Goal: Task Accomplishment & Management: Complete application form

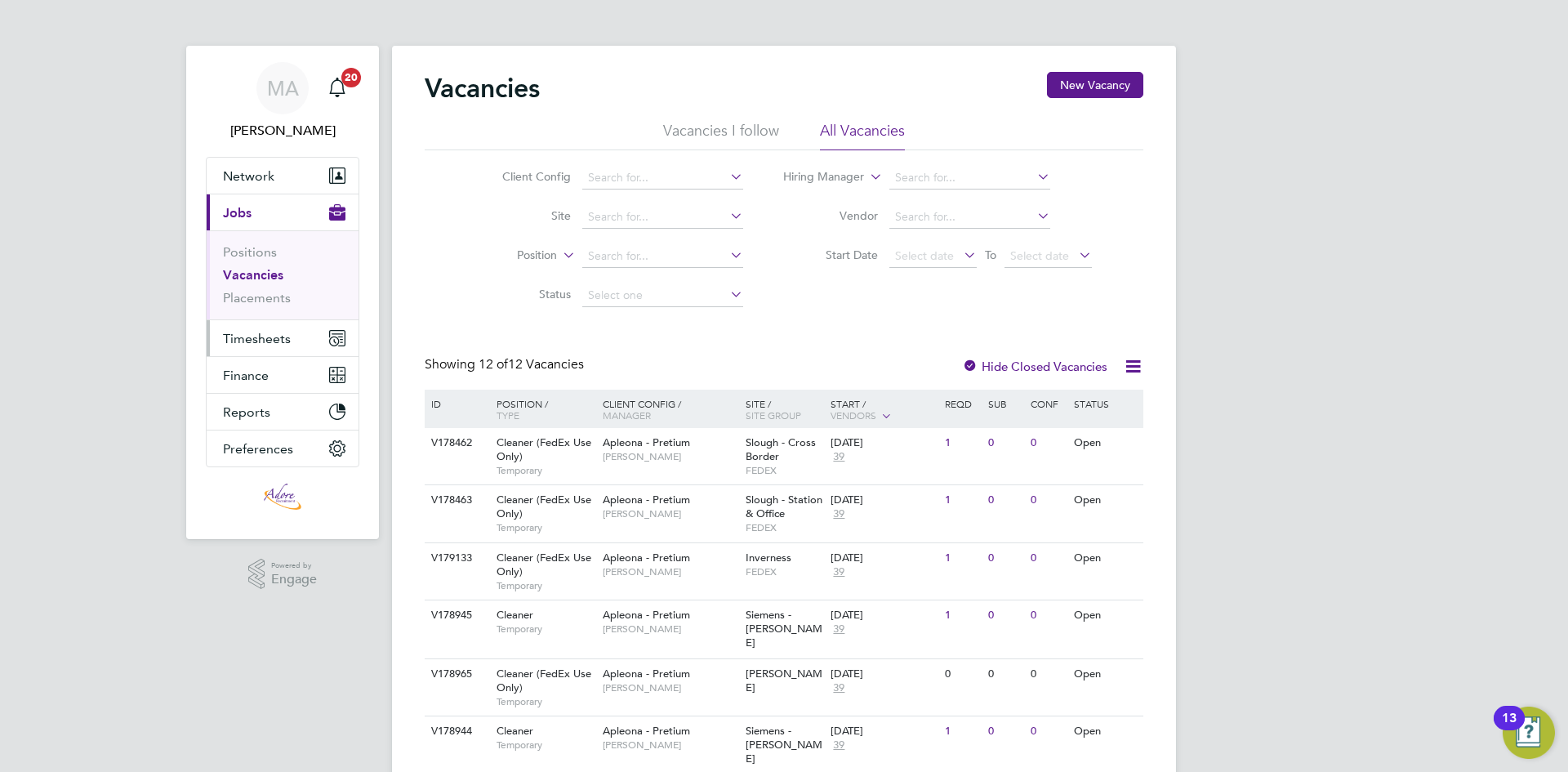
click at [262, 339] on span "Timesheets" at bounding box center [256, 338] width 68 height 16
click at [252, 338] on span "Timesheets" at bounding box center [256, 338] width 68 height 16
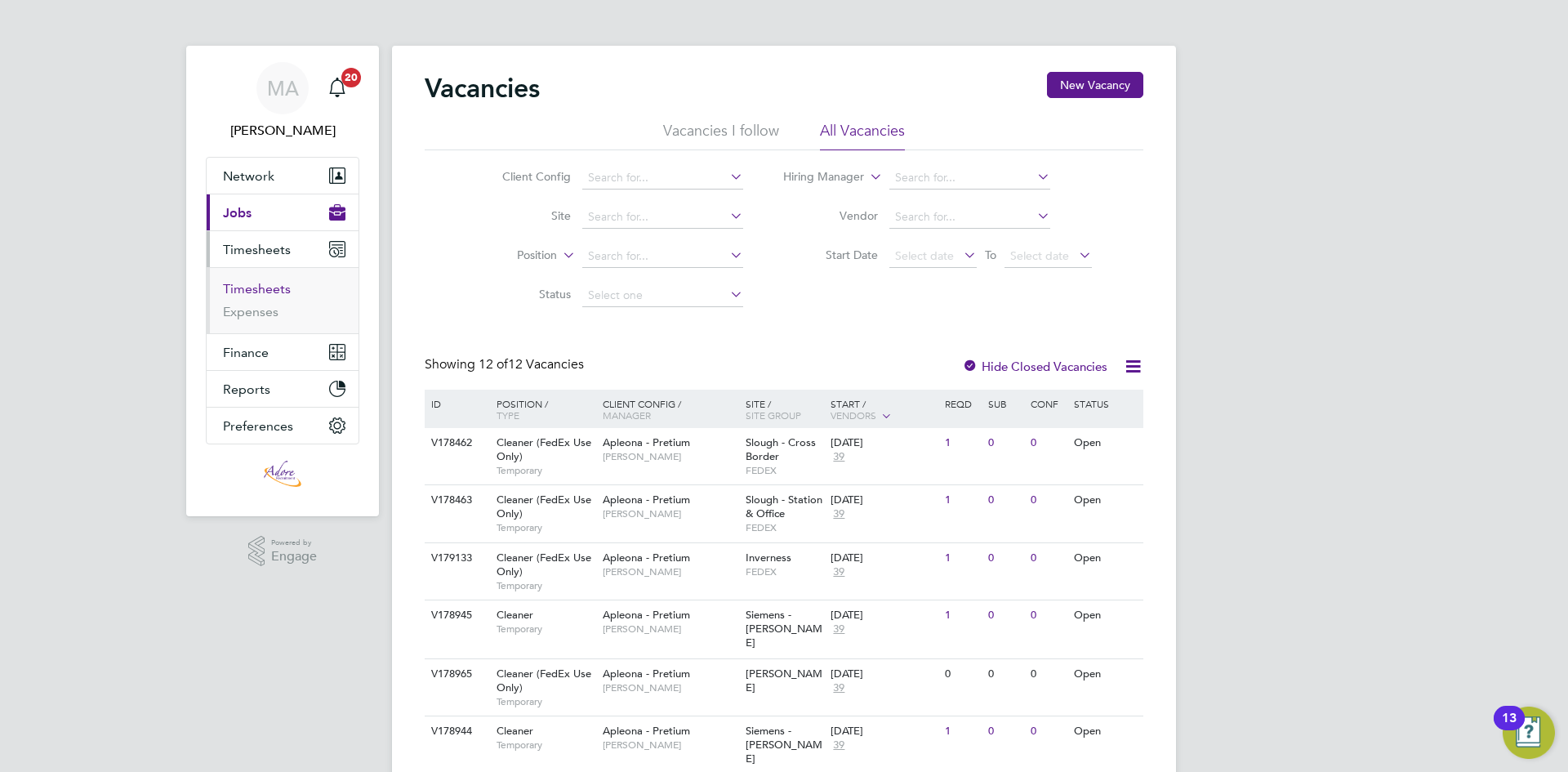
drag, startPoint x: 246, startPoint y: 291, endPoint x: 267, endPoint y: 289, distance: 21.1
click at [246, 291] on link "Timesheets" at bounding box center [256, 289] width 68 height 16
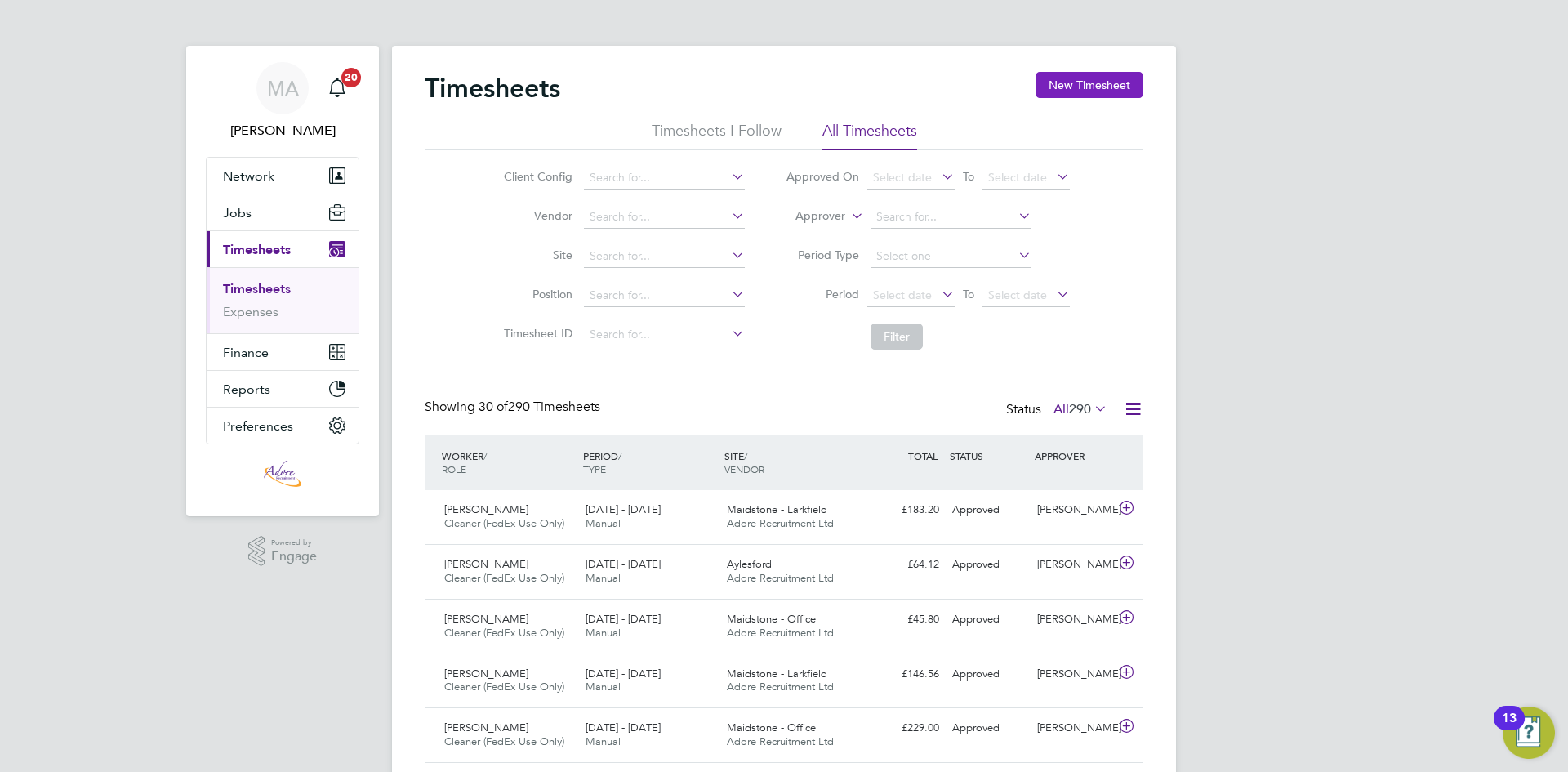
click at [1097, 73] on button "New Timesheet" at bounding box center [1089, 84] width 108 height 26
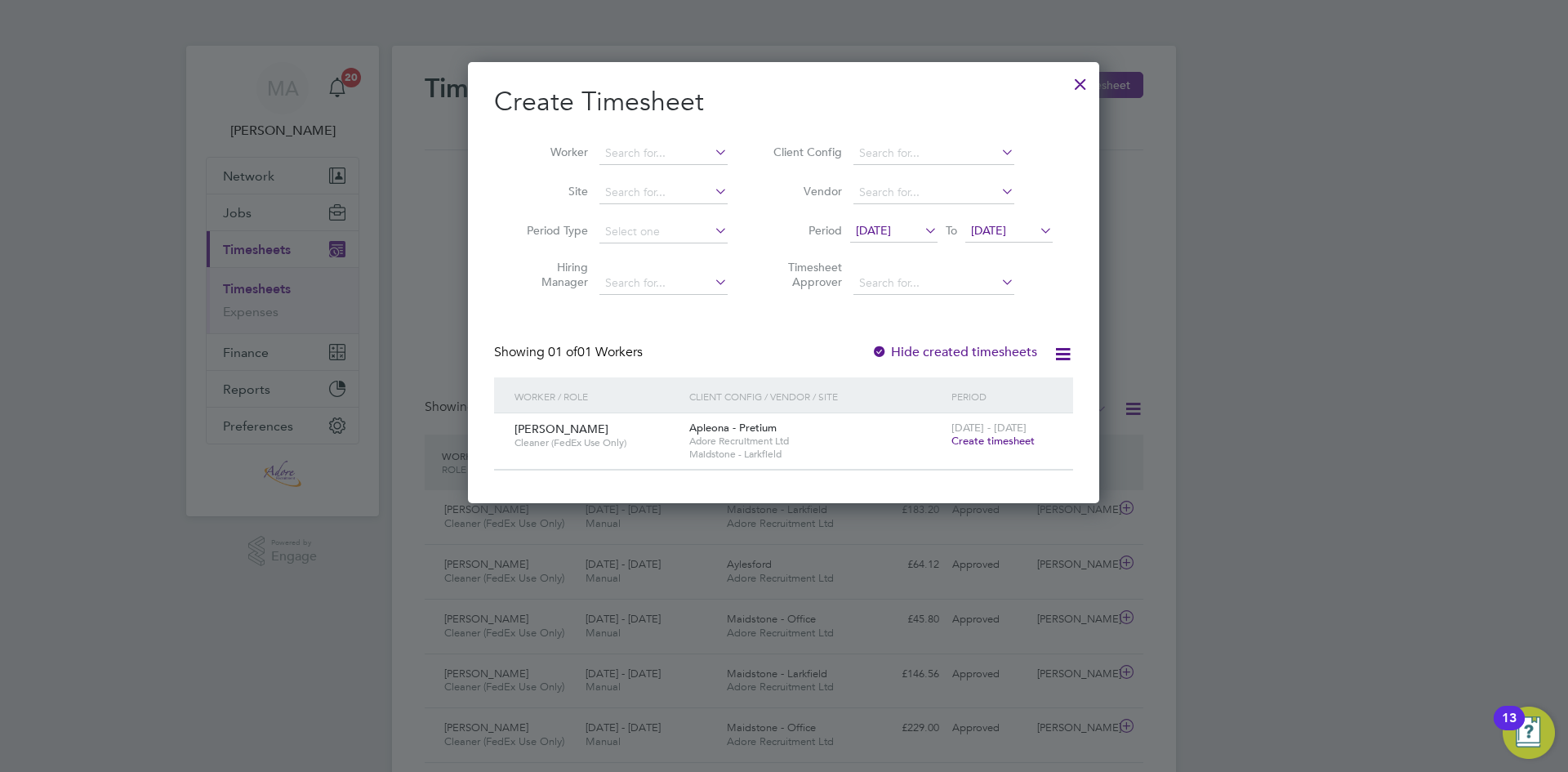
click at [1006, 229] on span "19 Aug 2025" at bounding box center [988, 230] width 35 height 15
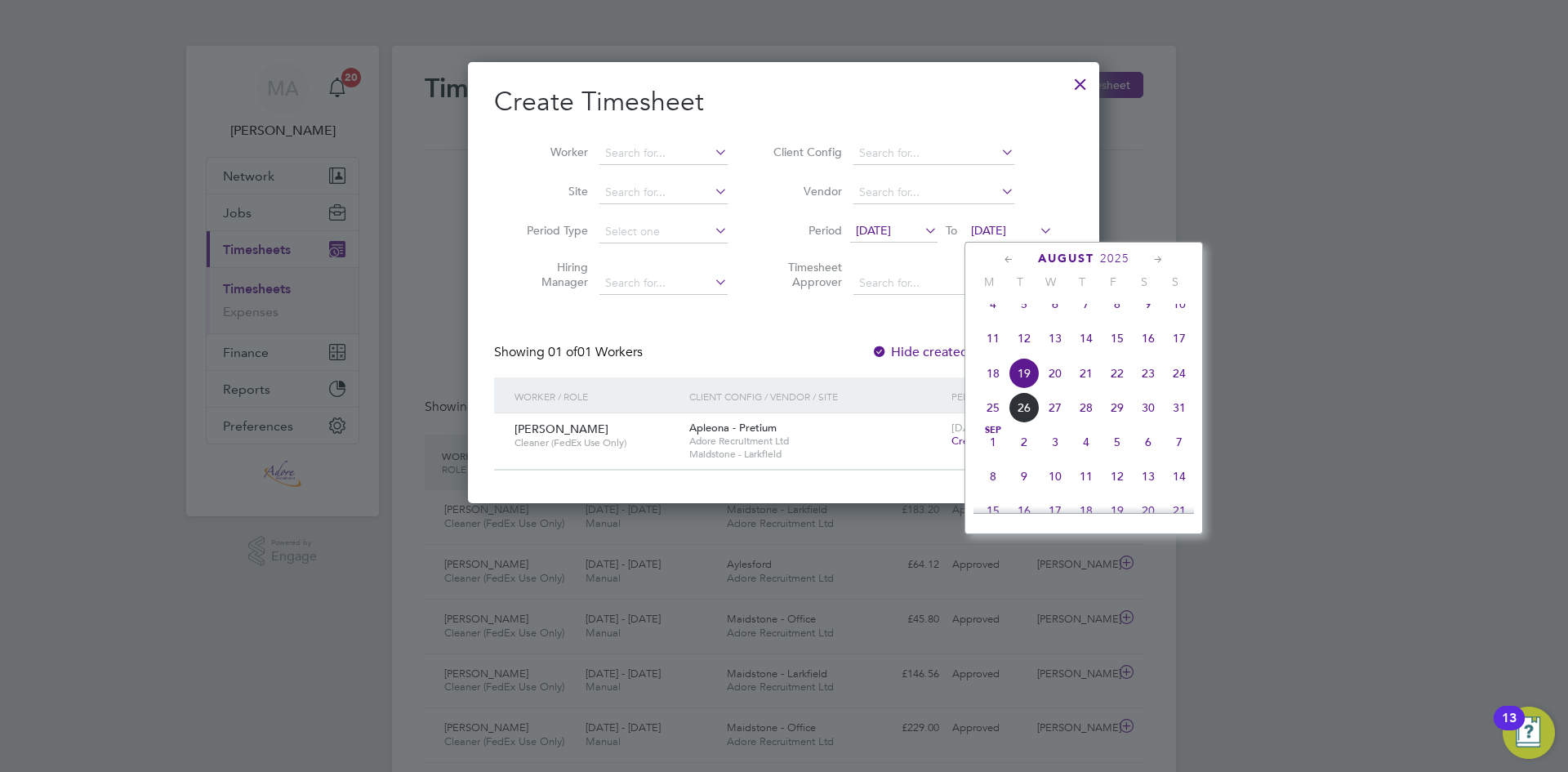
click at [1028, 423] on span "26" at bounding box center [1025, 408] width 31 height 31
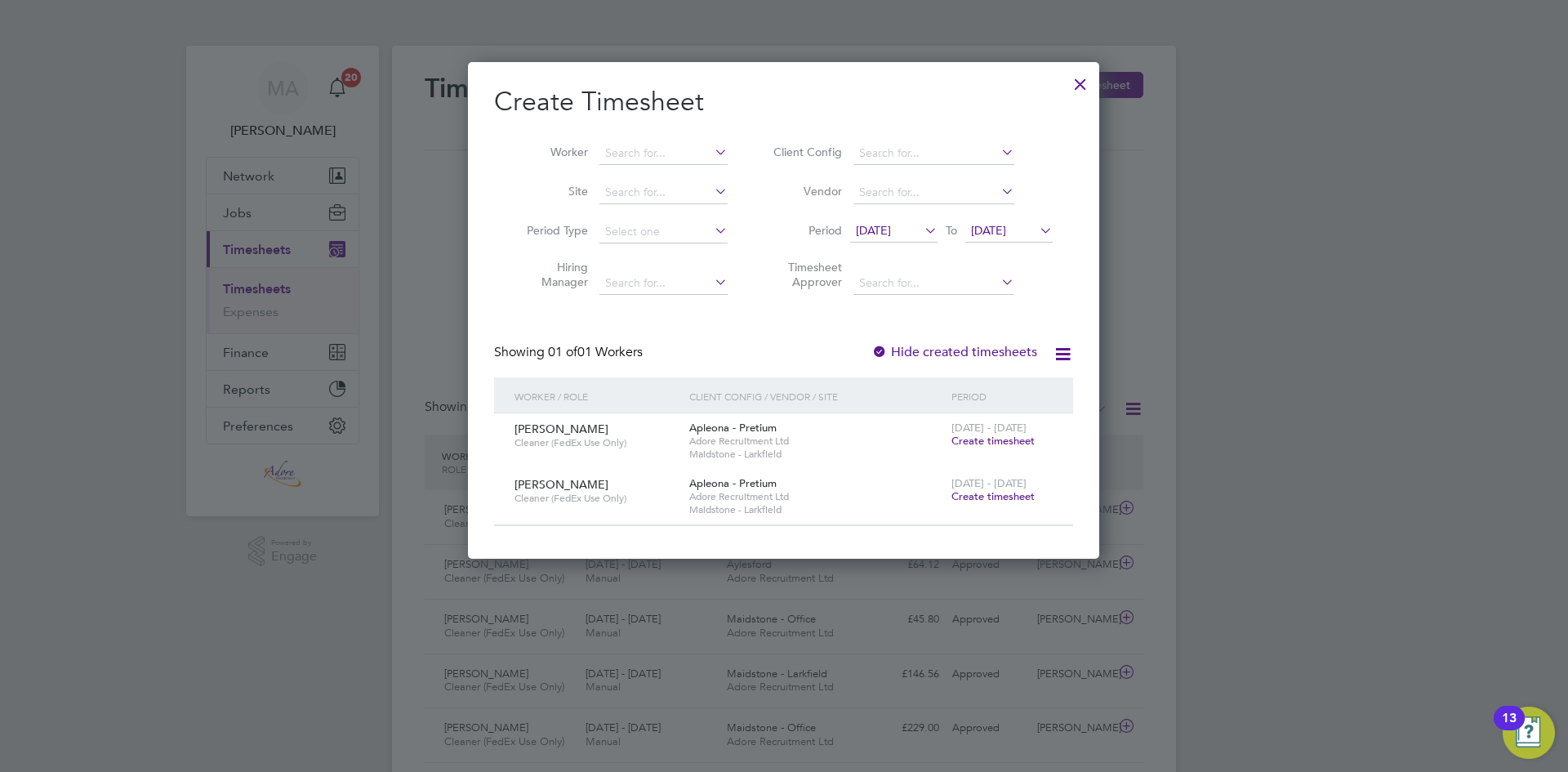
click at [891, 232] on span "12 Aug 2025" at bounding box center [874, 230] width 35 height 15
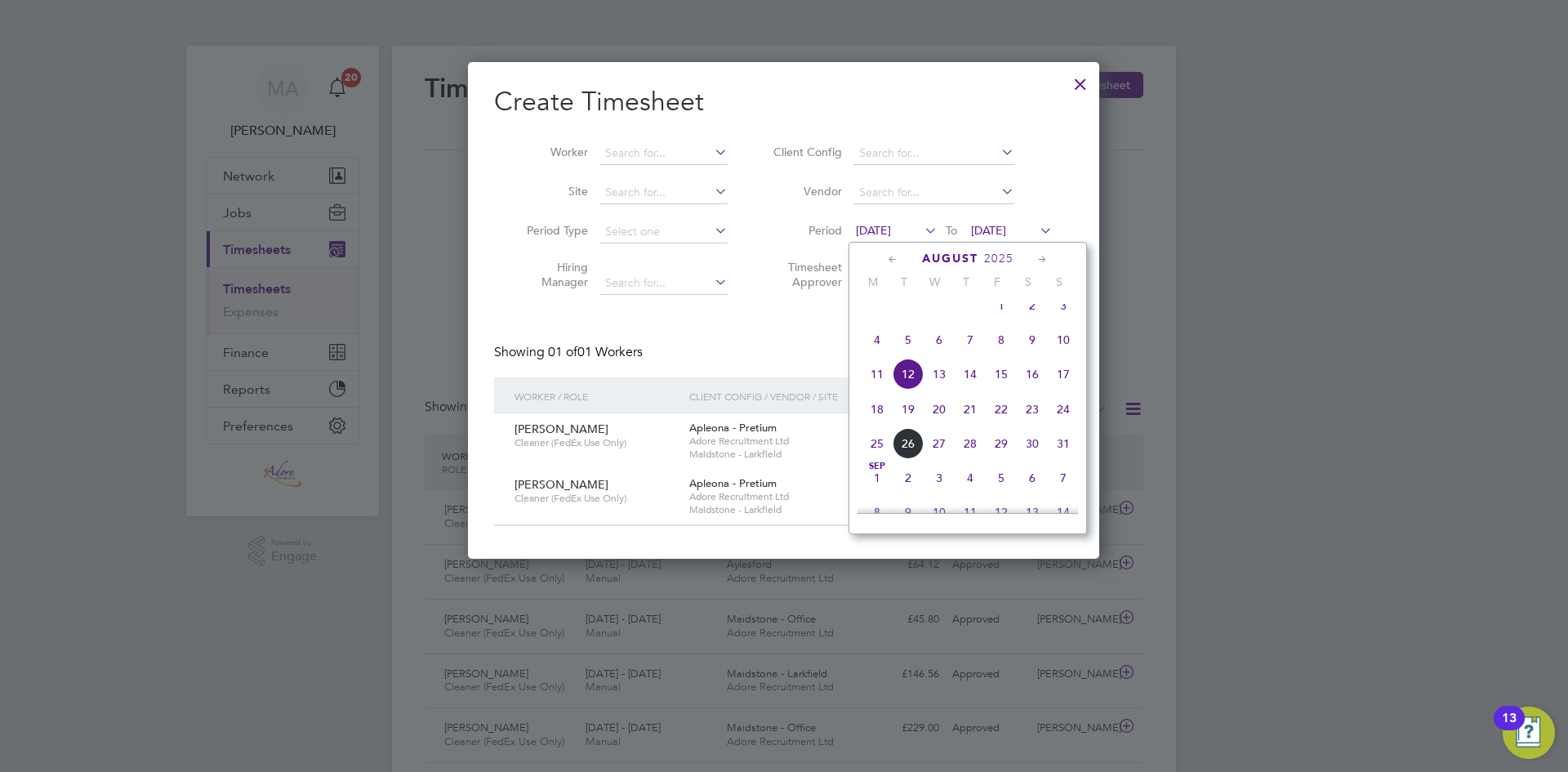
click at [875, 423] on span "18" at bounding box center [878, 409] width 31 height 31
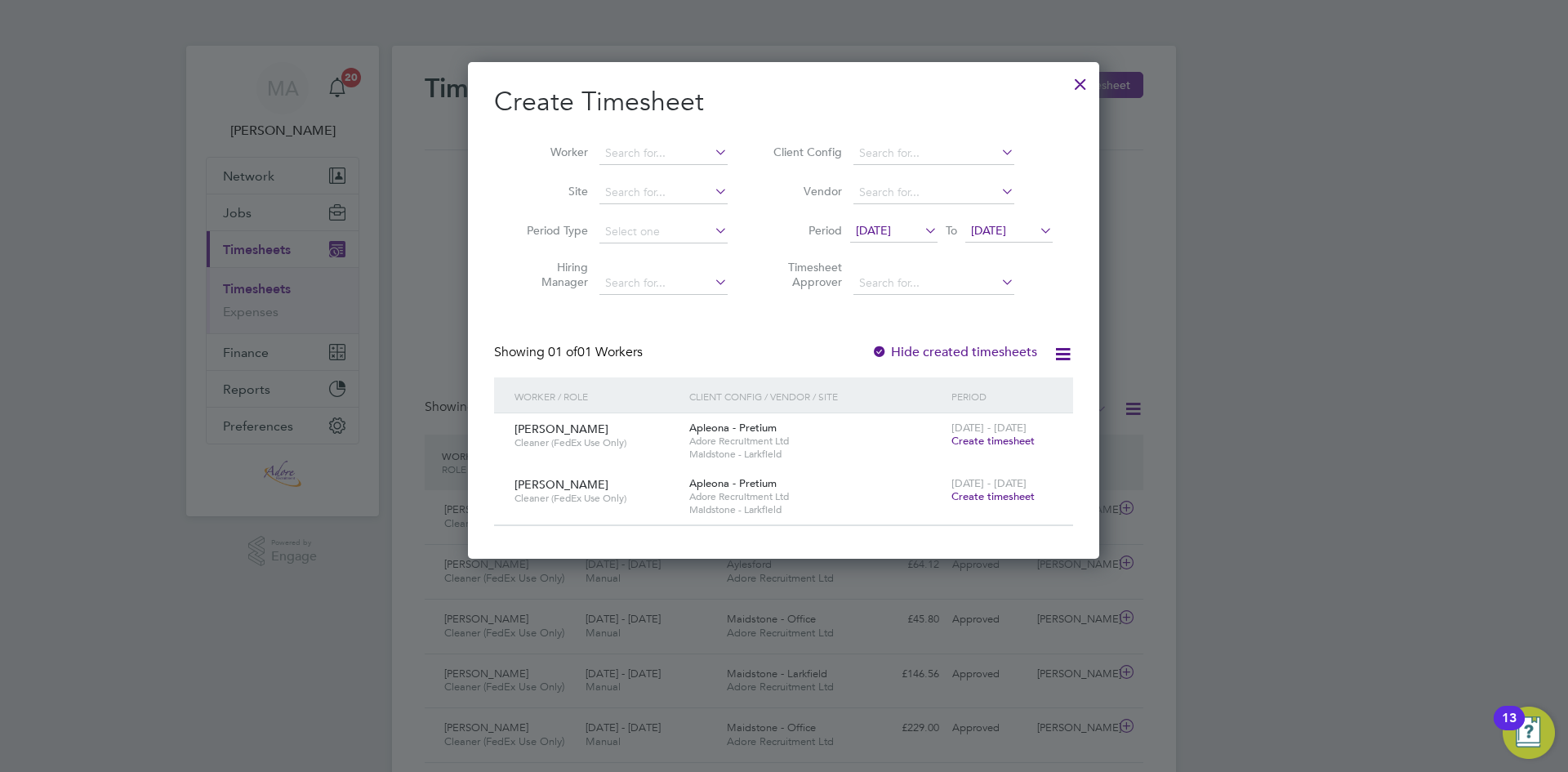
click at [1078, 80] on div at bounding box center [1081, 80] width 29 height 29
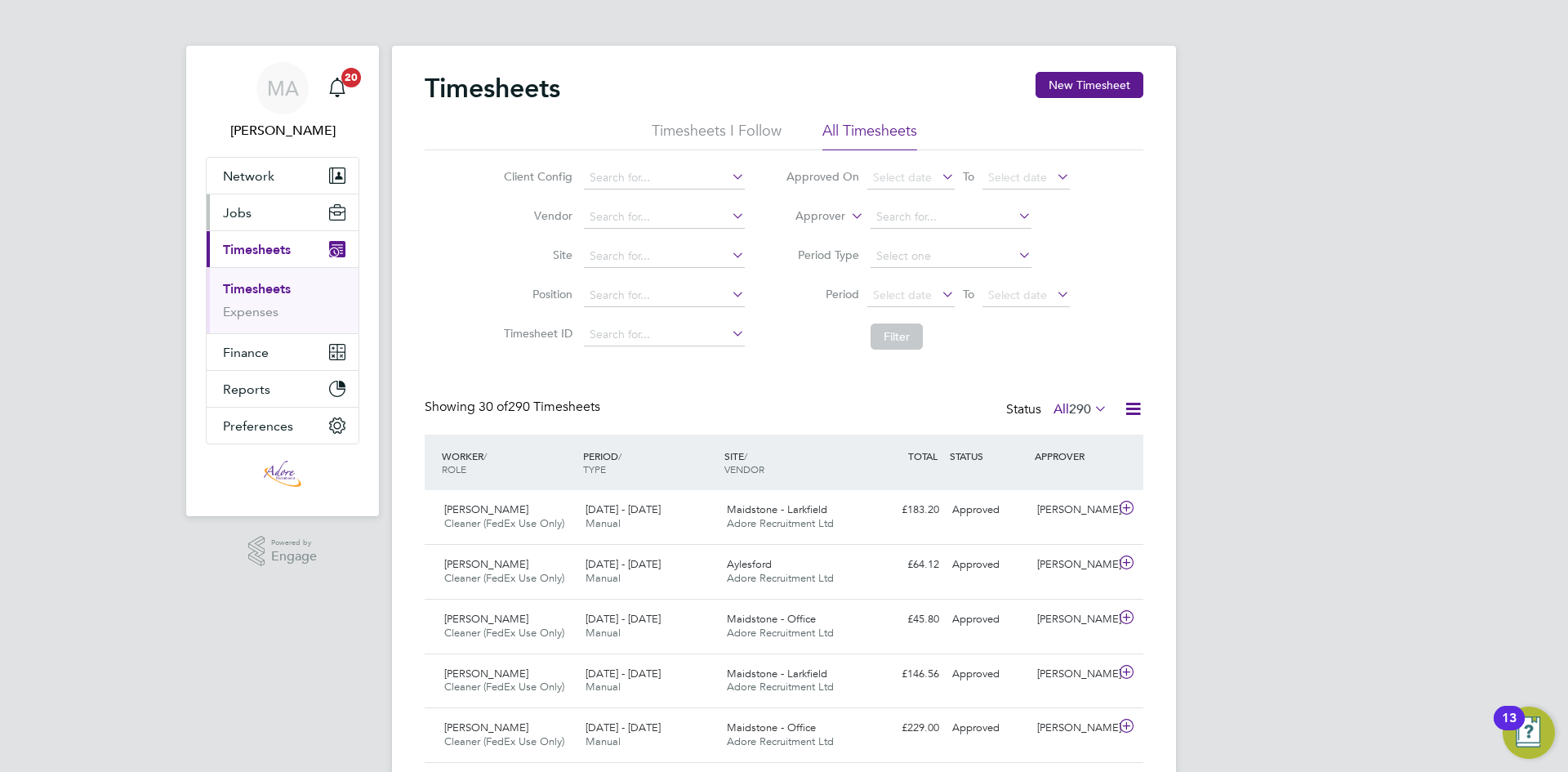
click at [261, 210] on button "Jobs" at bounding box center [282, 212] width 152 height 36
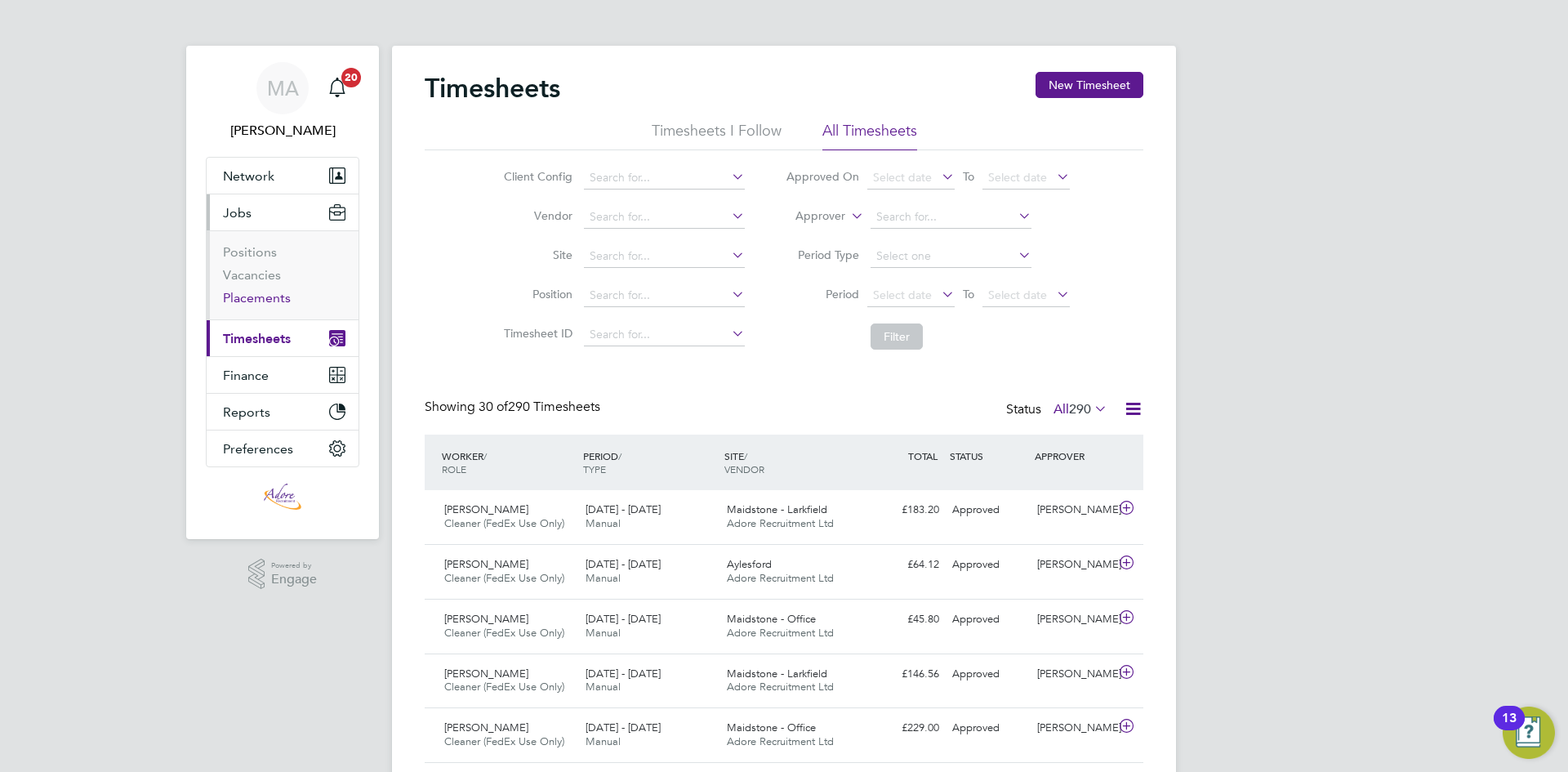
click at [259, 291] on link "Placements" at bounding box center [256, 298] width 68 height 16
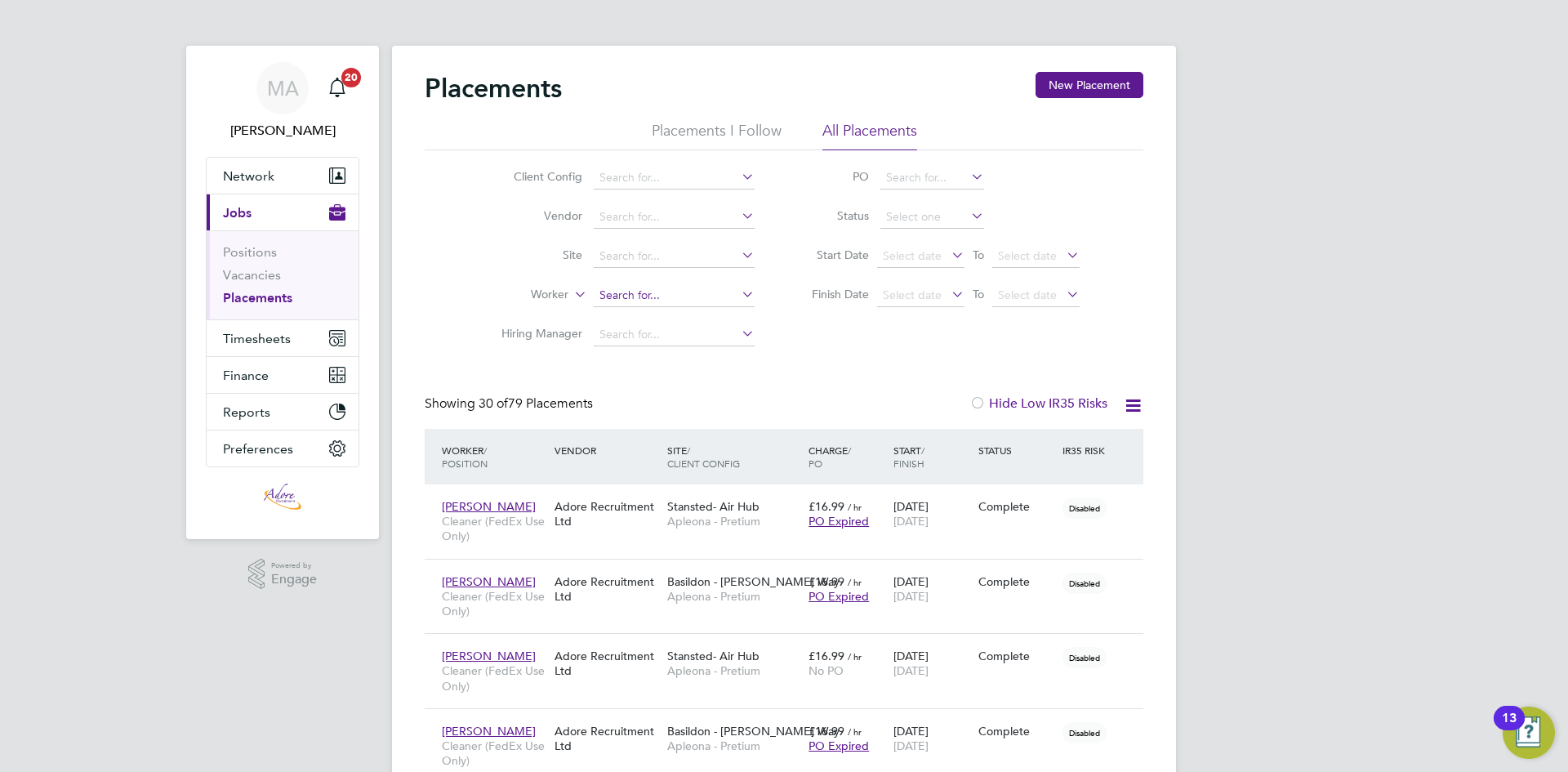
click at [619, 295] on input at bounding box center [674, 295] width 161 height 23
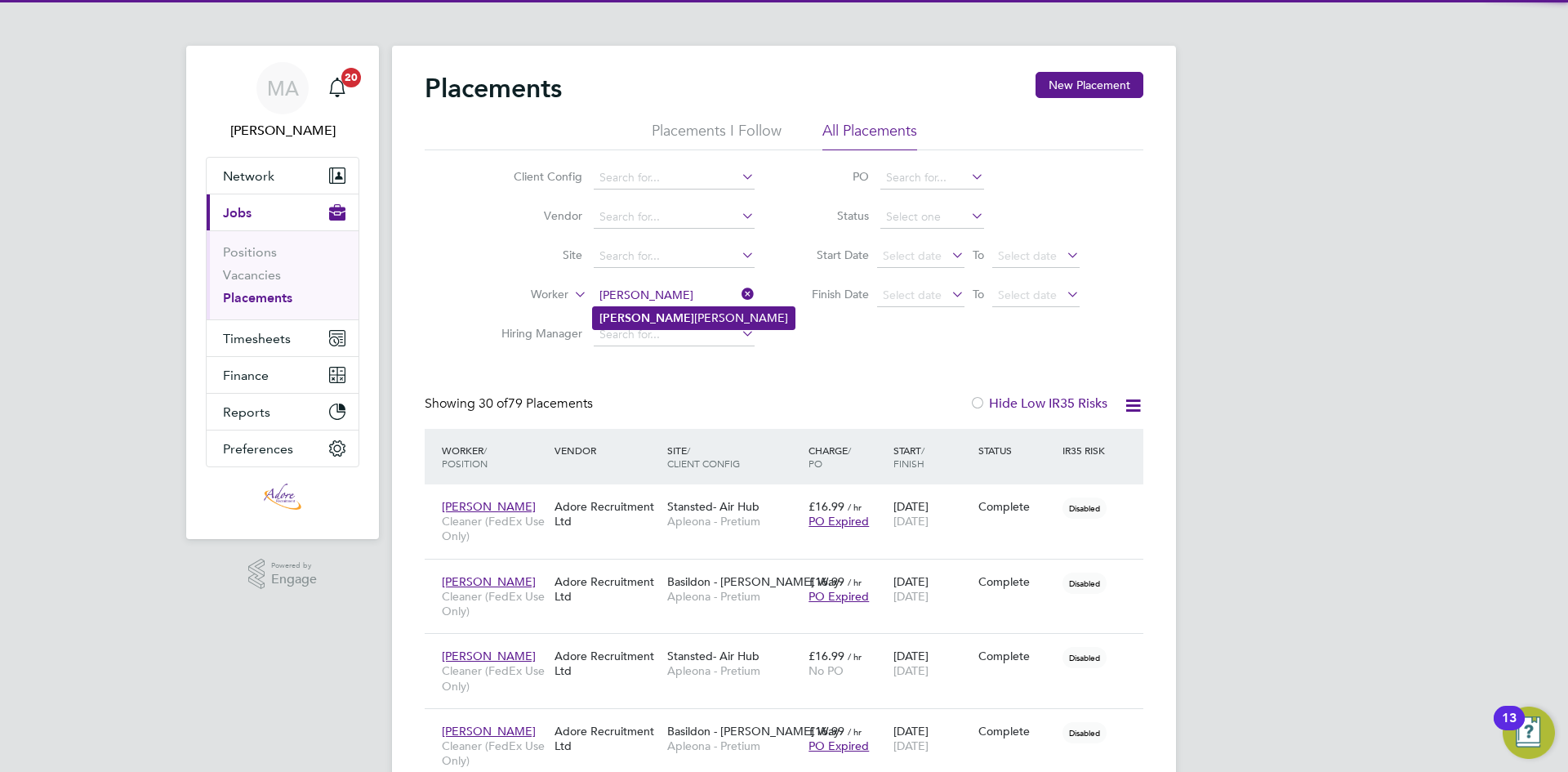
click at [632, 307] on li "Malik Olaniyan" at bounding box center [694, 318] width 202 height 22
type input "[PERSON_NAME]"
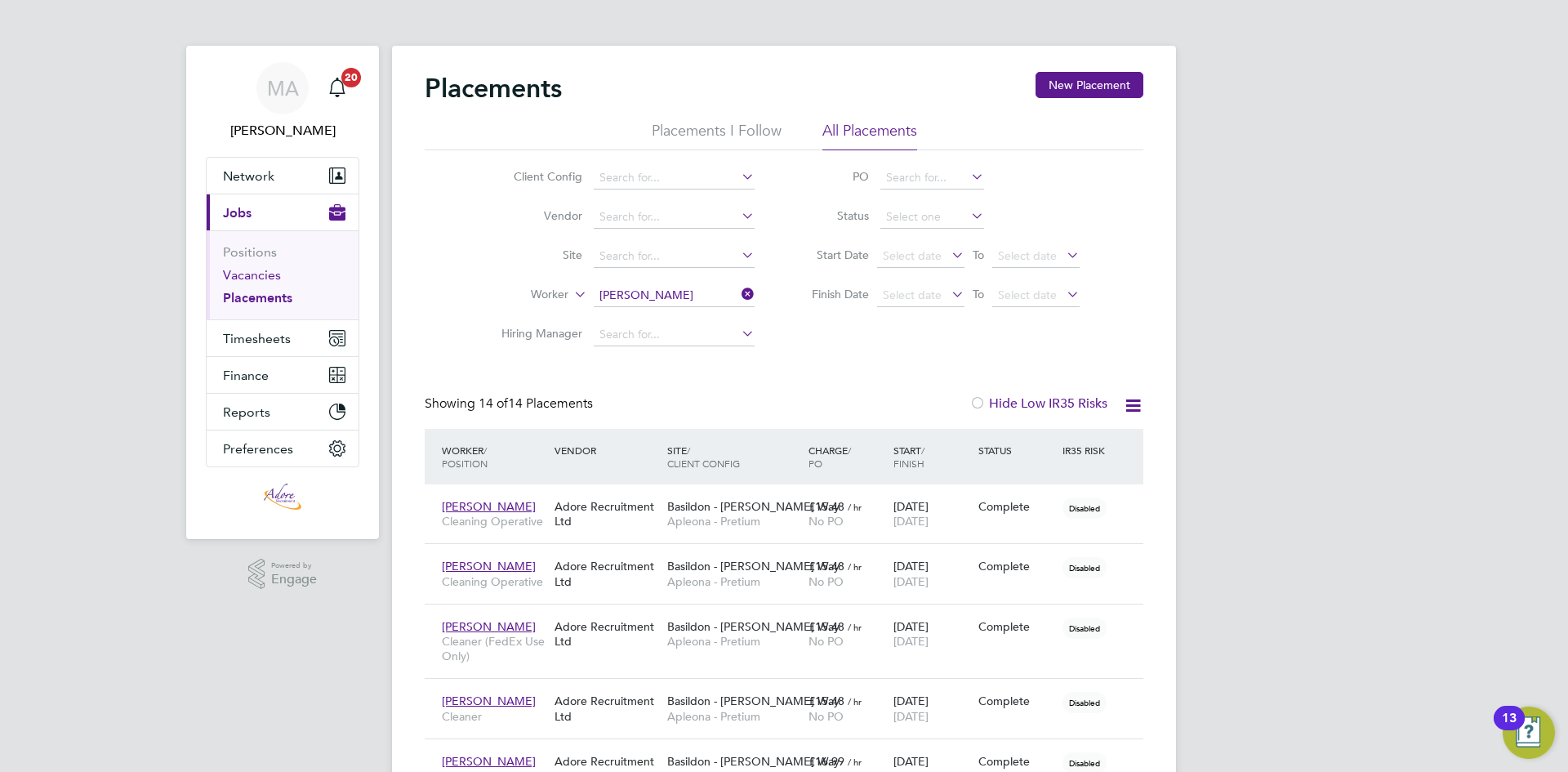
click at [228, 277] on link "Vacancies" at bounding box center [251, 275] width 58 height 16
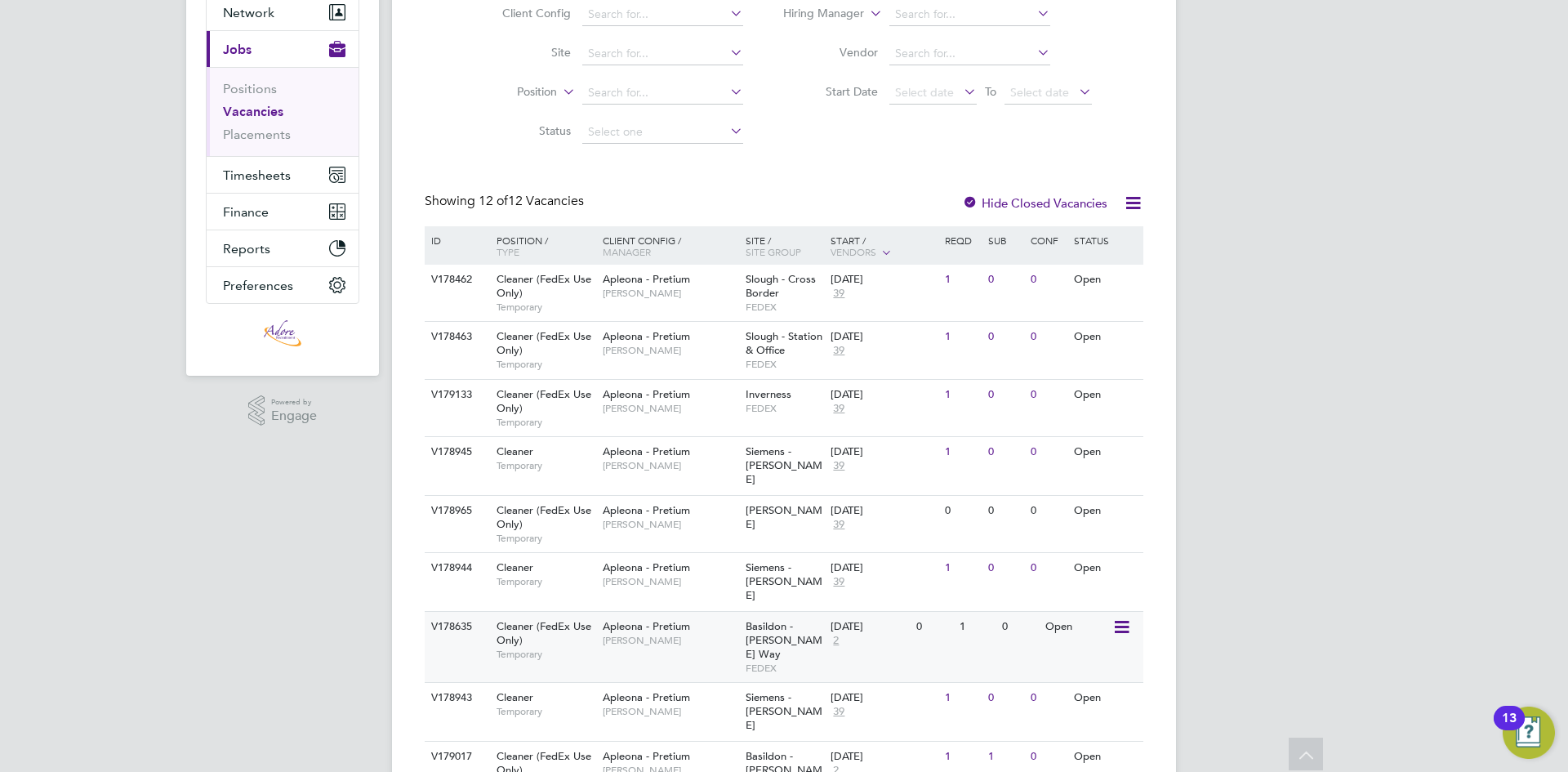
click at [1053, 612] on div "Open" at bounding box center [1077, 627] width 71 height 30
click at [1031, 742] on div "0" at bounding box center [1019, 756] width 42 height 30
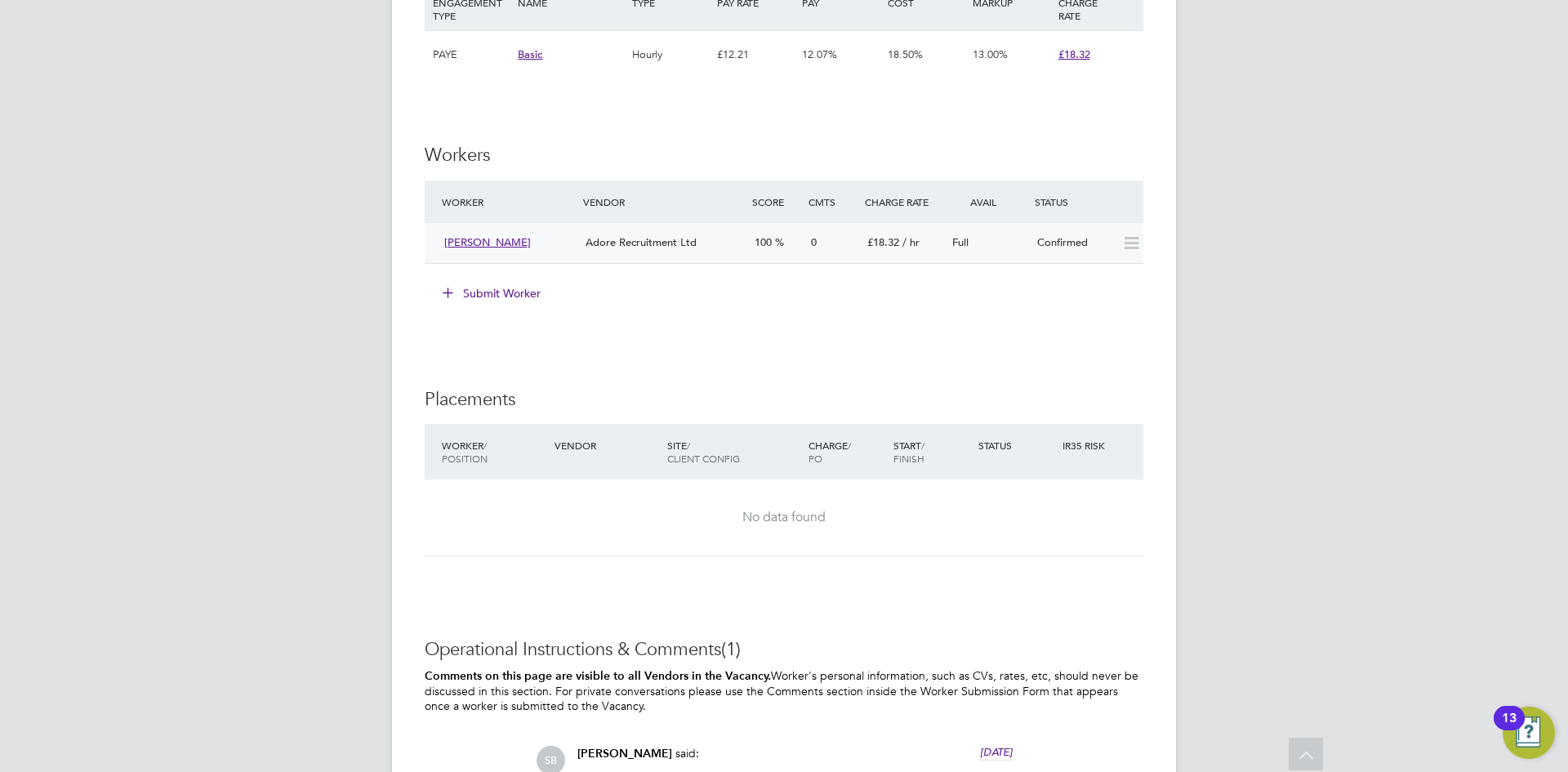
click at [1133, 250] on icon at bounding box center [1132, 243] width 21 height 13
click at [1137, 250] on icon at bounding box center [1132, 243] width 21 height 13
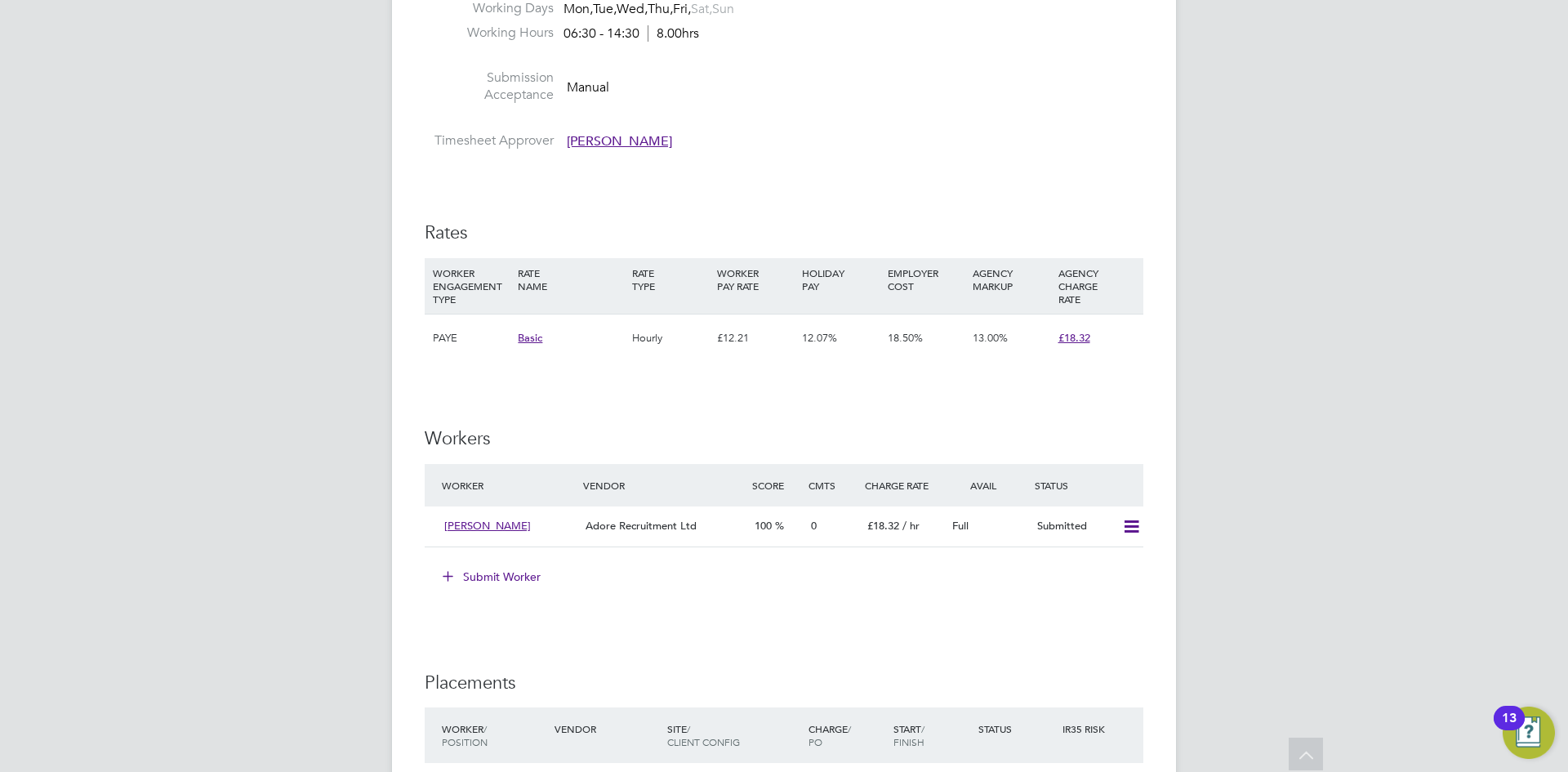
scroll to position [1308, 0]
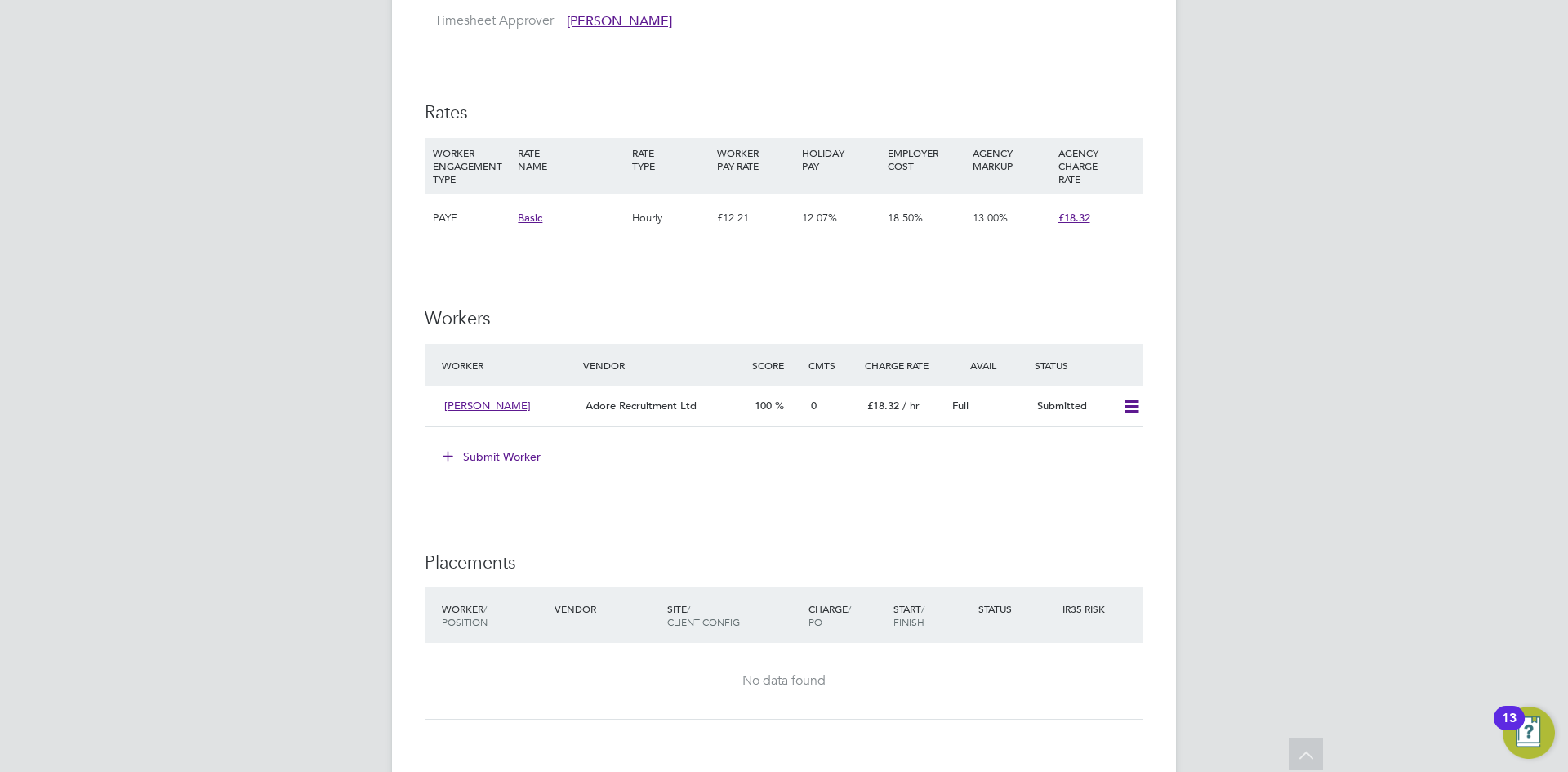
drag, startPoint x: 1130, startPoint y: 433, endPoint x: 1126, endPoint y: 447, distance: 14.6
click at [1129, 413] on icon at bounding box center [1132, 406] width 21 height 13
click at [934, 509] on div "IR35 Determination IR35 Status Disabled for this client. This feature can be en…" at bounding box center [784, 106] width 719 height 2134
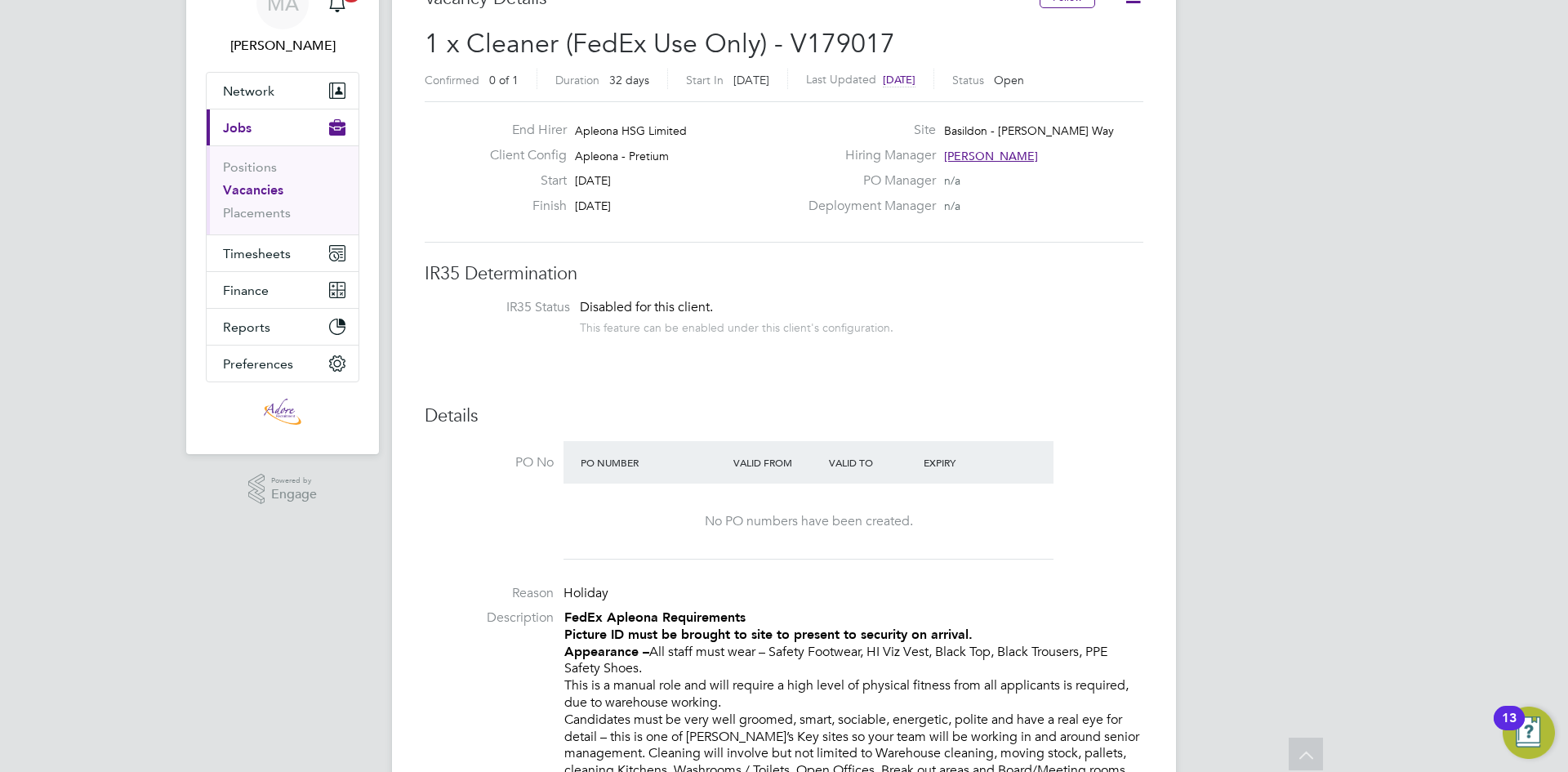
scroll to position [0, 0]
